Goal: Task Accomplishment & Management: Manage account settings

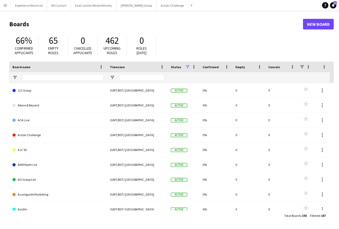
click at [6, 7] on app-icon "Menu" at bounding box center [5, 5] width 4 height 4
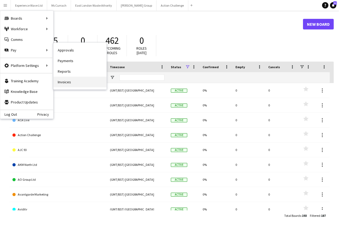
drag, startPoint x: 69, startPoint y: 81, endPoint x: 182, endPoint y: 58, distance: 115.5
click at [69, 81] on link "Invoices" at bounding box center [80, 82] width 53 height 11
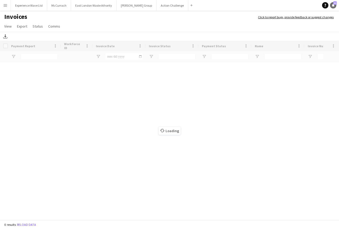
click at [335, 7] on link "Notifications 32" at bounding box center [333, 5] width 6 height 6
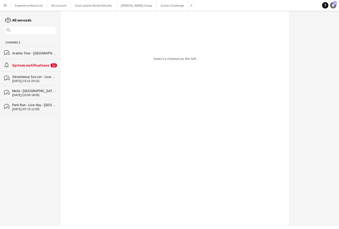
click at [335, 6] on icon "Notifications" at bounding box center [333, 5] width 3 height 3
click at [325, 7] on link "Help" at bounding box center [325, 5] width 6 height 6
click at [325, 6] on icon at bounding box center [326, 5] width 2 height 3
click at [3, 6] on app-icon "Menu" at bounding box center [5, 5] width 4 height 4
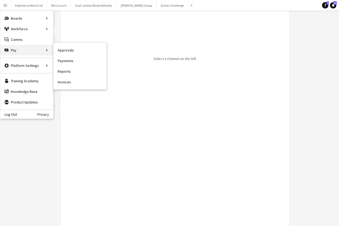
click at [27, 47] on div "Pay Pay" at bounding box center [26, 50] width 53 height 11
click at [62, 83] on link "Invoices" at bounding box center [80, 82] width 53 height 11
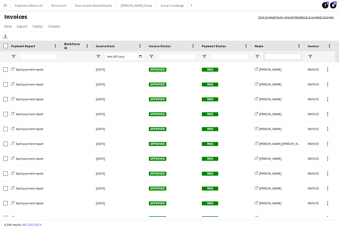
click at [274, 56] on input "Name Filter Input" at bounding box center [283, 56] width 37 height 6
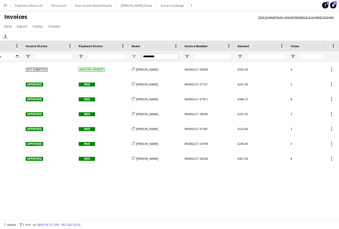
scroll to position [0, 55]
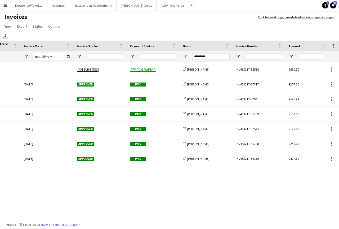
type input "*********"
